Goal: Find specific page/section: Find specific page/section

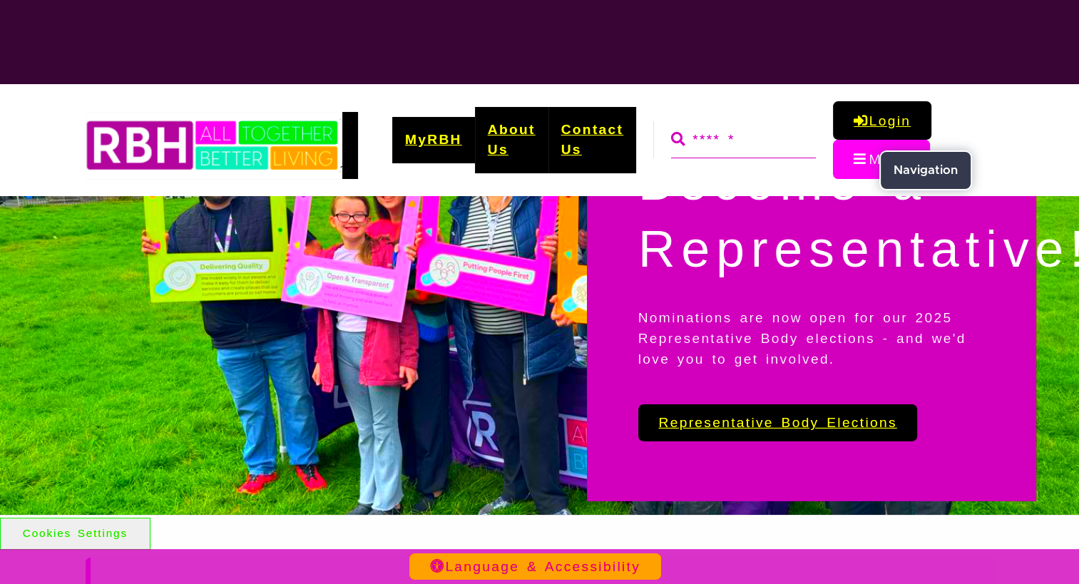
click at [853, 159] on button "Menu" at bounding box center [881, 159] width 97 height 39
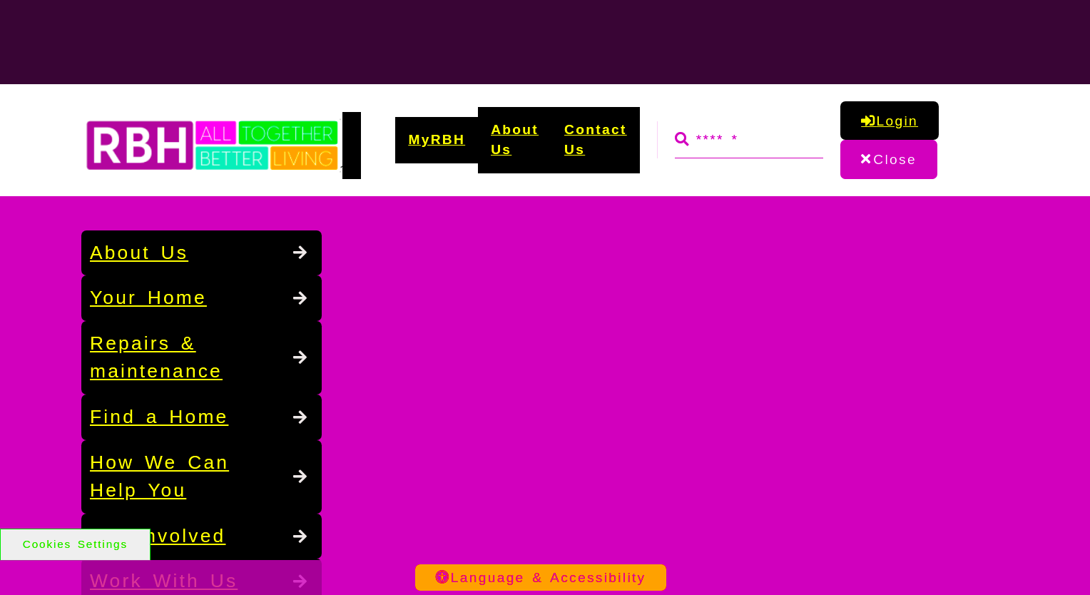
click at [958, 210] on div "Search About Us Back" at bounding box center [545, 440] width 1090 height 488
click at [866, 153] on button "Close" at bounding box center [888, 159] width 96 height 39
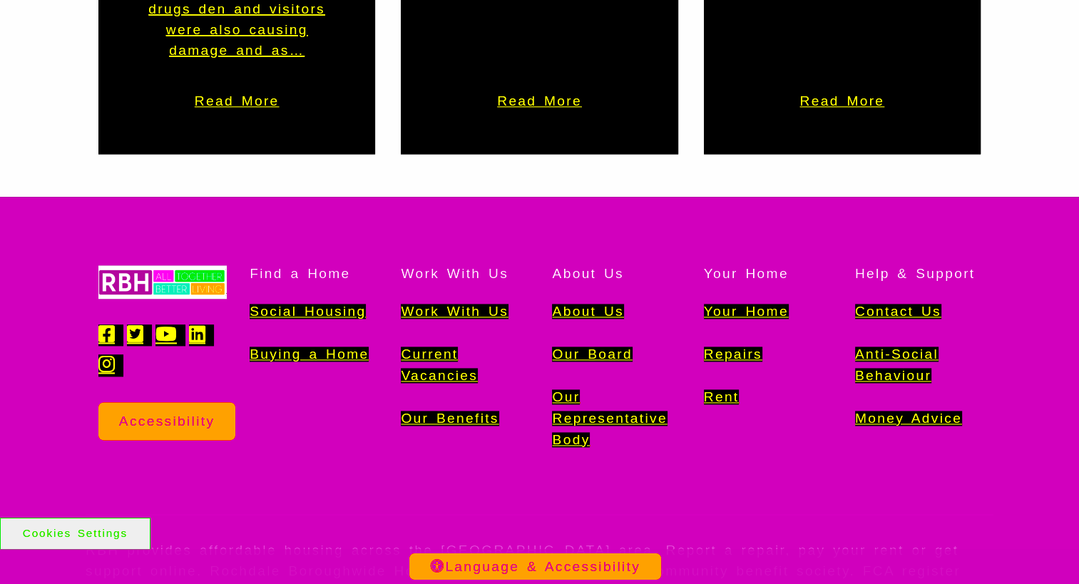
scroll to position [1893, 0]
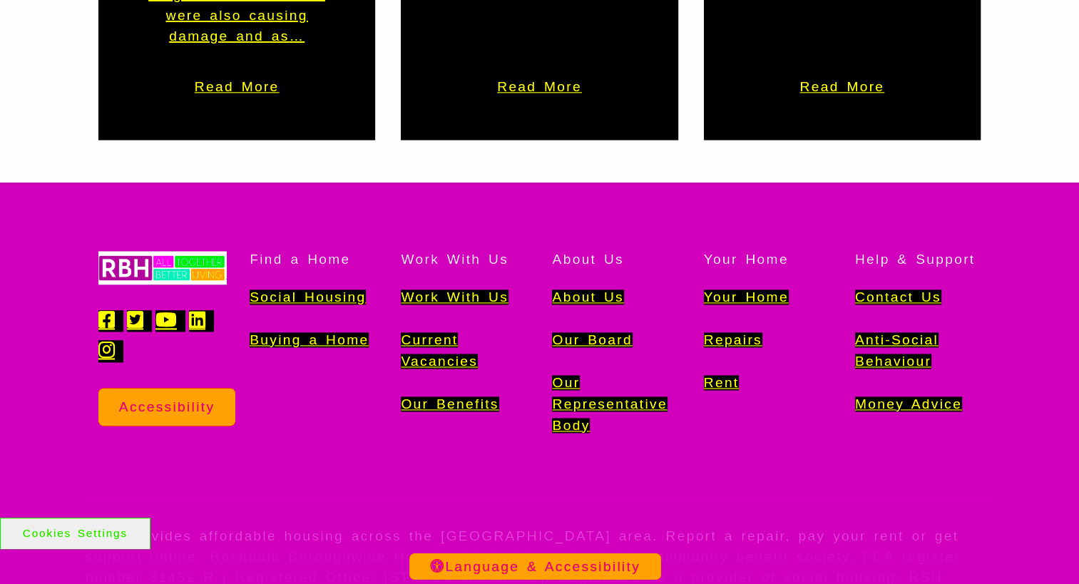
click at [411, 332] on link "Current Vacancies" at bounding box center [439, 350] width 77 height 36
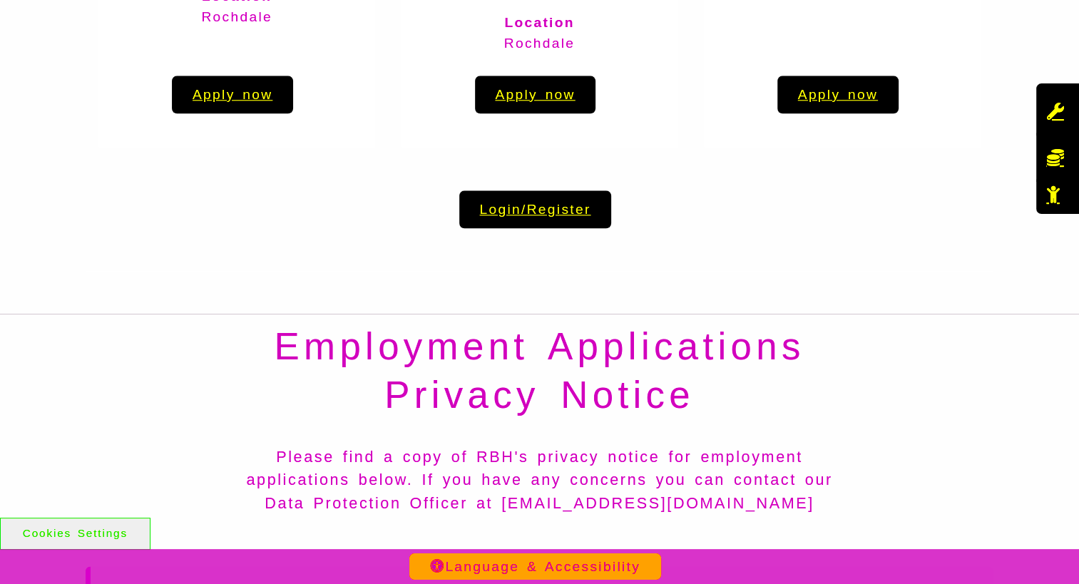
scroll to position [1711, 0]
